Goal: Task Accomplishment & Management: Manage account settings

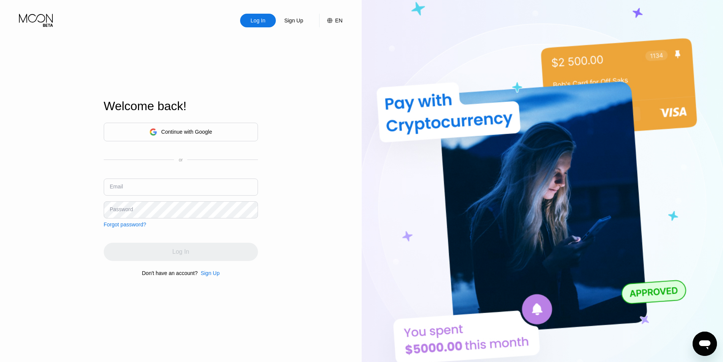
click at [189, 166] on div "Continue with Google or Email Password Forgot password?" at bounding box center [181, 175] width 154 height 105
click at [187, 183] on input "text" at bounding box center [181, 187] width 154 height 17
paste input "[EMAIL_ADDRESS][DOMAIN_NAME]"
type input "[EMAIL_ADDRESS][DOMAIN_NAME]"
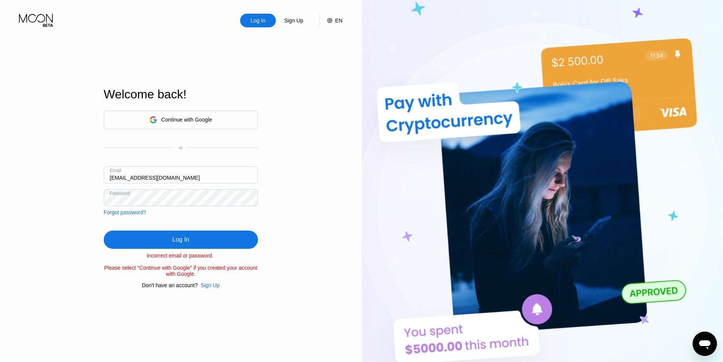
click at [201, 117] on div "Continue with Google" at bounding box center [186, 120] width 51 height 6
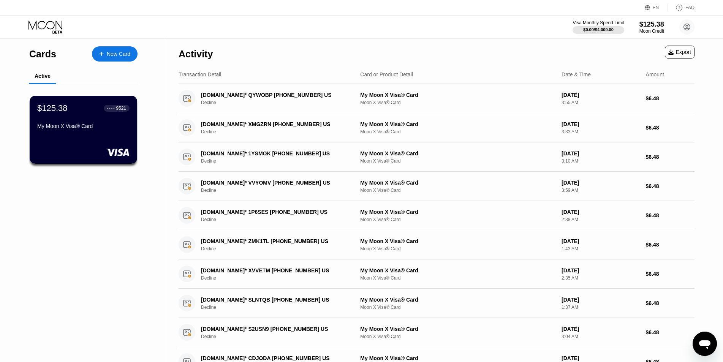
click at [108, 236] on div "Cards New Card Active $125.38 ● ● ● ● 9521 My Moon X Visa® Card" at bounding box center [83, 276] width 167 height 474
click at [45, 22] on icon at bounding box center [45, 27] width 35 height 13
click at [90, 253] on div "Cards New Card Active $125.38 ● ● ● ● 9521 My Moon X Visa® Card" at bounding box center [83, 276] width 167 height 474
click at [92, 117] on div "$125.38 ● ● ● ● 9521 My Moon X Visa® Card" at bounding box center [83, 117] width 93 height 29
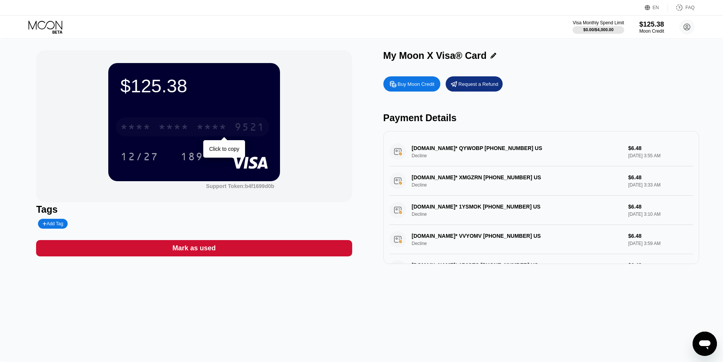
click at [209, 122] on div "* * * * * * * * * * * * 9521" at bounding box center [193, 126] width 154 height 19
click at [159, 90] on div "$125.38" at bounding box center [193, 85] width 147 height 21
click at [201, 121] on div "4513 6500 2001 9521" at bounding box center [193, 126] width 154 height 19
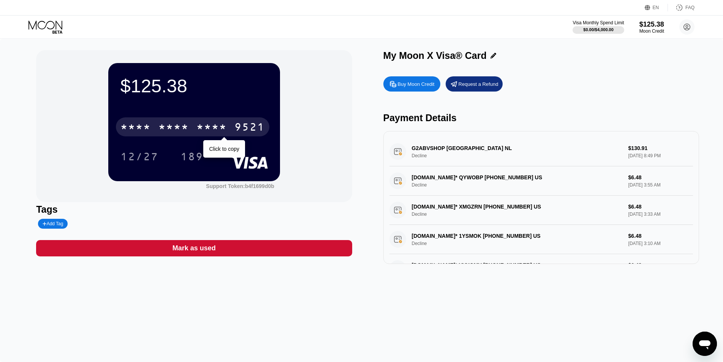
drag, startPoint x: 200, startPoint y: 124, endPoint x: 375, endPoint y: 189, distance: 186.8
click at [199, 125] on div "* * * *" at bounding box center [211, 128] width 30 height 12
